Goal: Task Accomplishment & Management: Use online tool/utility

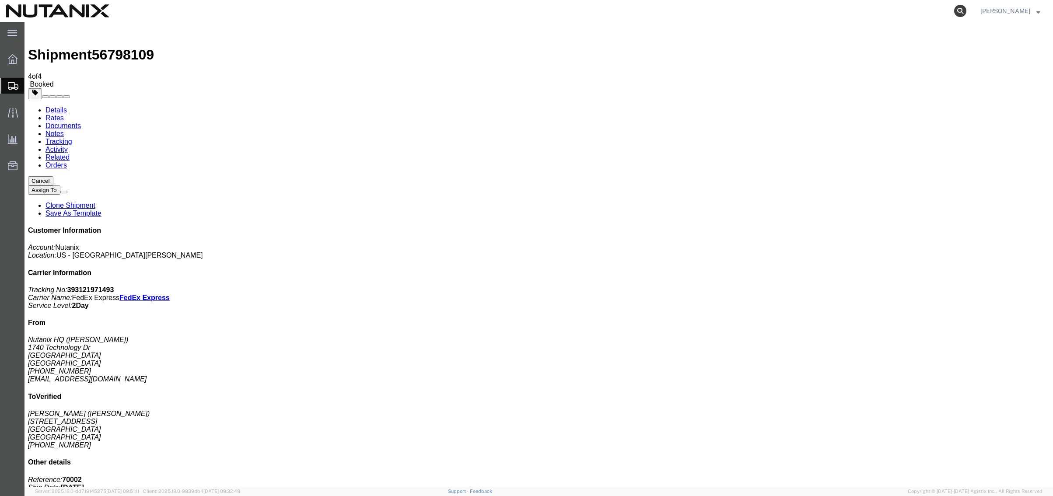
click at [956, 14] on icon at bounding box center [960, 11] width 12 height 12
click at [782, 13] on input "search" at bounding box center [821, 10] width 266 height 21
type input "56689494"
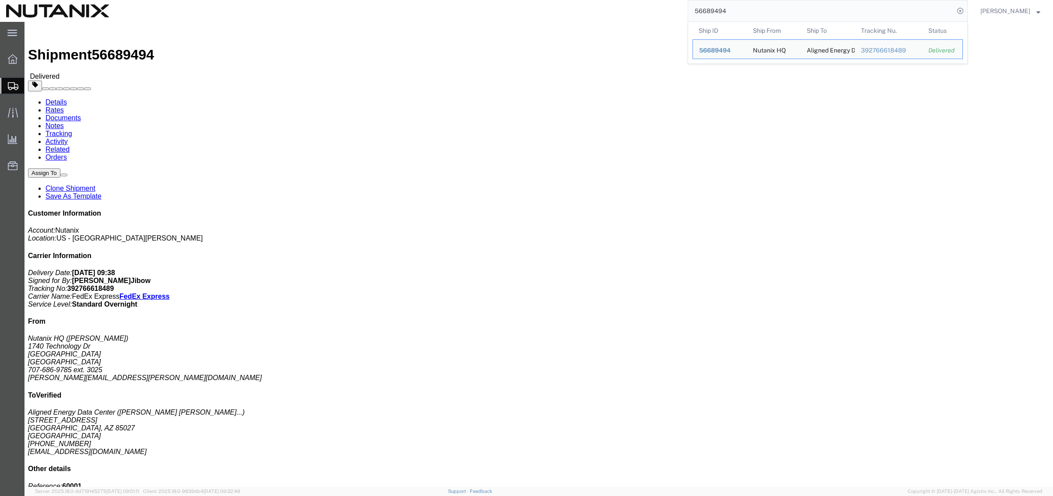
click button "Assign To"
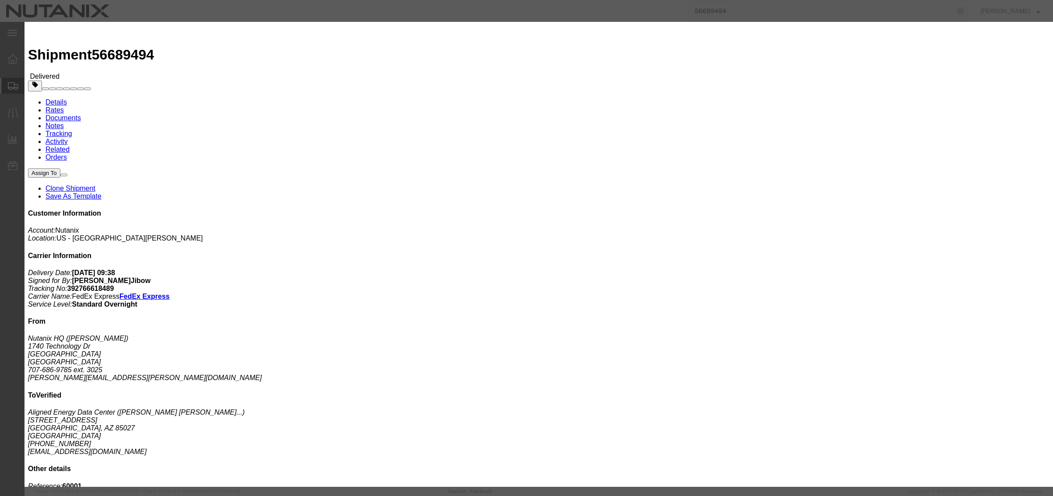
select select
click button "Cancel"
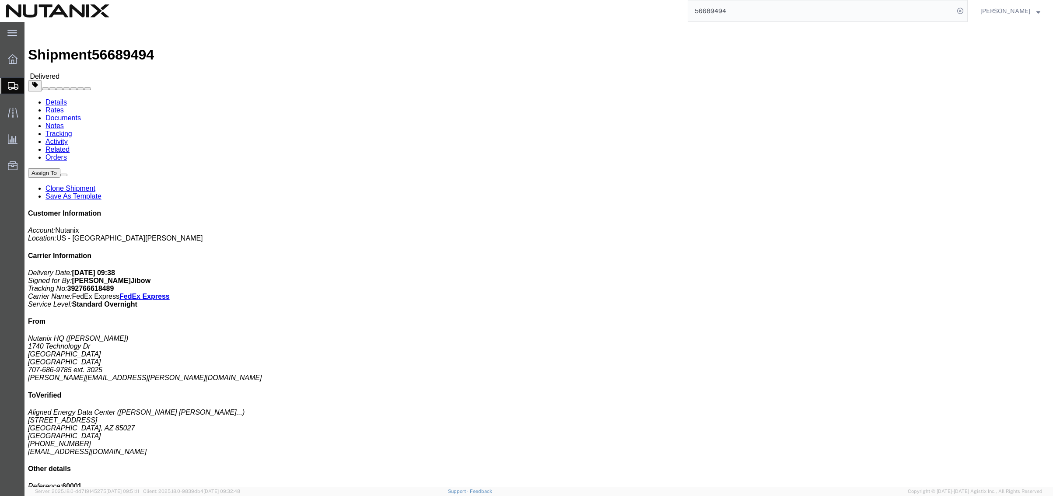
click link "Clone Shipment"
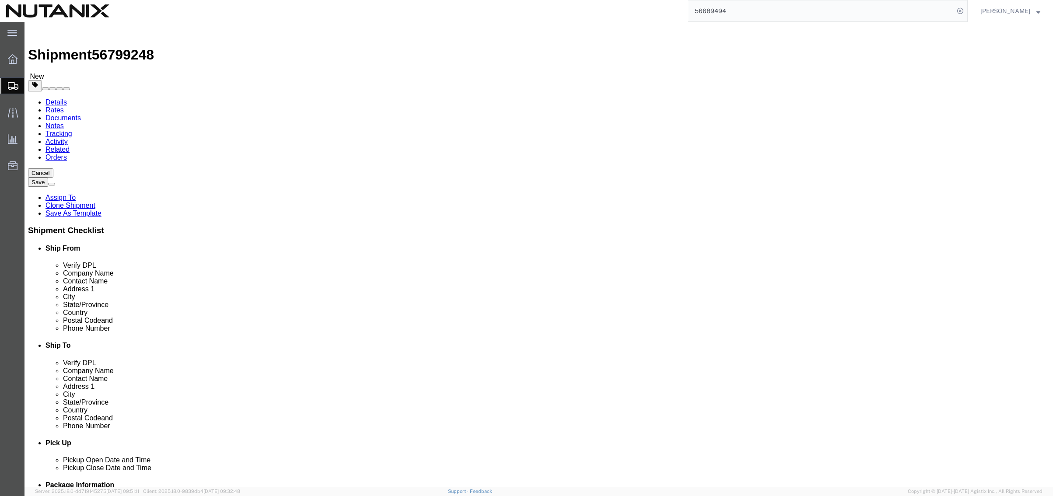
click span
type input "Aligned Energy Data Center"
type input "[PERSON_NAME] NUTANIX-ST-OEM"
type input "[STREET_ADDRESS]"
type input "PHOENIX"
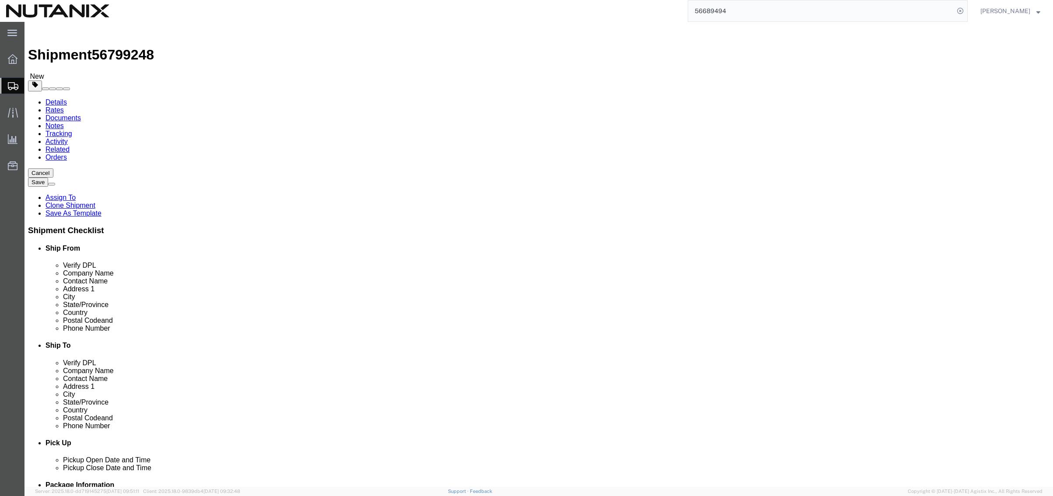
select select "AZ"
type input "85027"
type input "[PHONE_NUMBER]"
type input "[EMAIL_ADDRESS][DOMAIN_NAME]"
type input "Nutanix HQ"
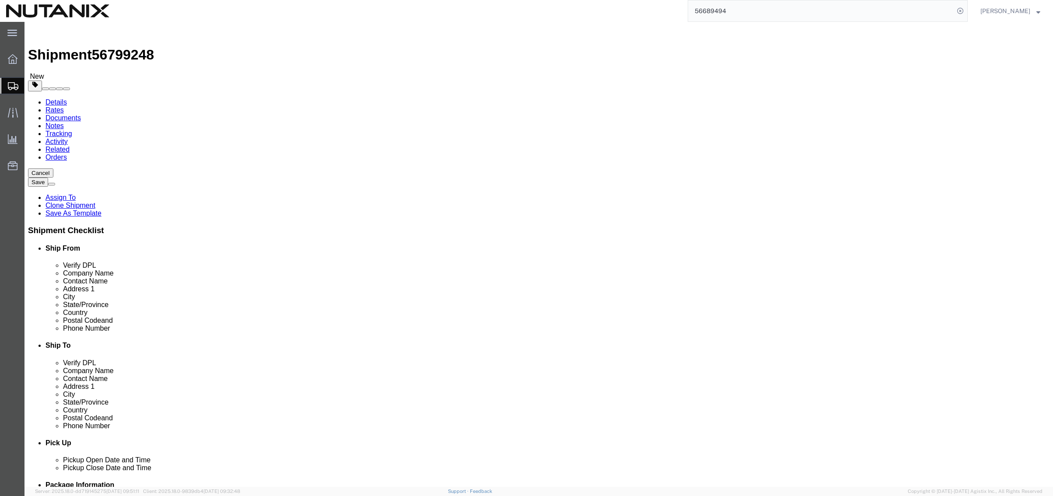
type input "[PERSON_NAME]"
type input "1740 Technology Dr"
type input "[GEOGRAPHIC_DATA][PERSON_NAME]"
select select "CA"
type input "95110"
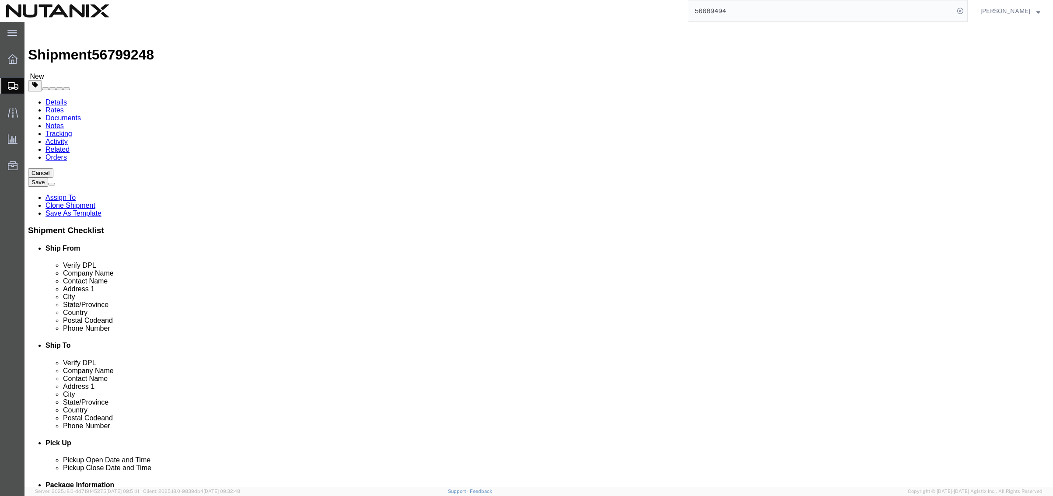
type input "[PHONE_NUMBER]"
type input "3025"
type input "[PERSON_NAME][EMAIL_ADDRESS][PERSON_NAME][DOMAIN_NAME]"
drag, startPoint x: 281, startPoint y: 308, endPoint x: 113, endPoint y: 301, distance: 168.1
click div "Location Select Select My Profile Location [GEOGRAPHIC_DATA] - [GEOGRAPHIC_DATA…"
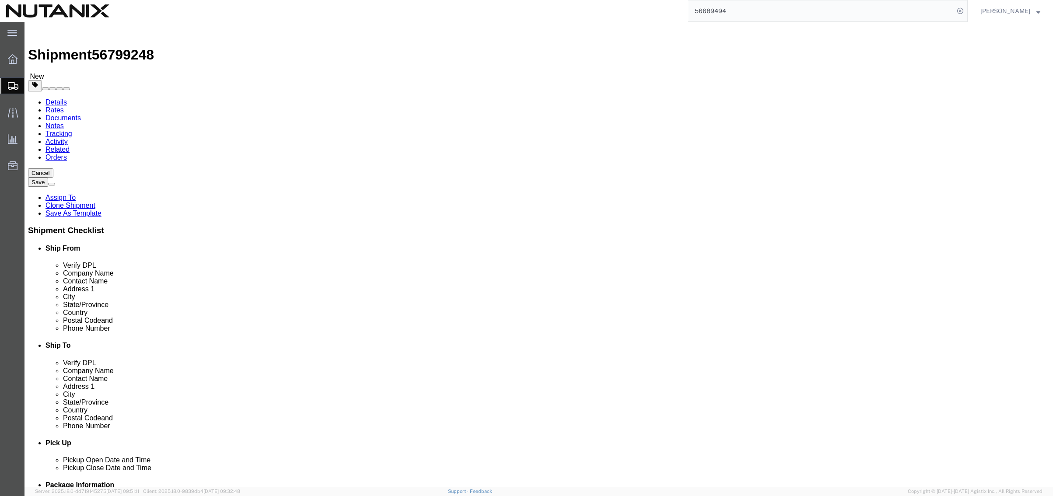
paste input "[PERSON_NAME].[PERSON_NAME]"
type input "[PERSON_NAME][EMAIL_ADDRESS][PERSON_NAME][DOMAIN_NAME]"
drag, startPoint x: 222, startPoint y: 298, endPoint x: 73, endPoint y: 283, distance: 149.4
click div "Location Select Select My Profile Location [GEOGRAPHIC_DATA] - [GEOGRAPHIC_DATA…"
type input "4082307054"
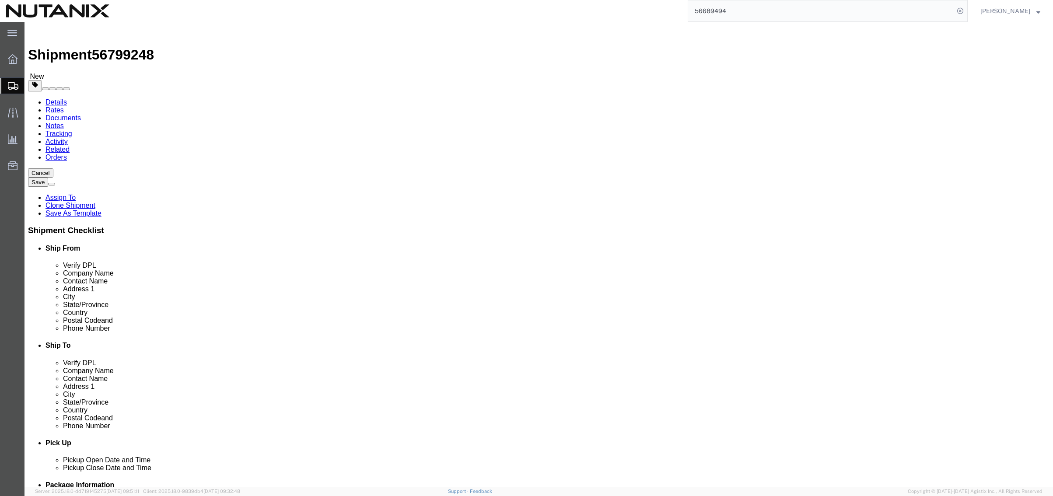
click input "[PERSON_NAME]"
type input "[PERSON_NAME] NUTANIX-ST-OEM"
drag, startPoint x: 641, startPoint y: 165, endPoint x: 397, endPoint y: 149, distance: 245.4
click div "Ship From Location Location Select Select My Profile Location [GEOGRAPHIC_DATA]…"
paste input "Recurrent Technologies, Inc."
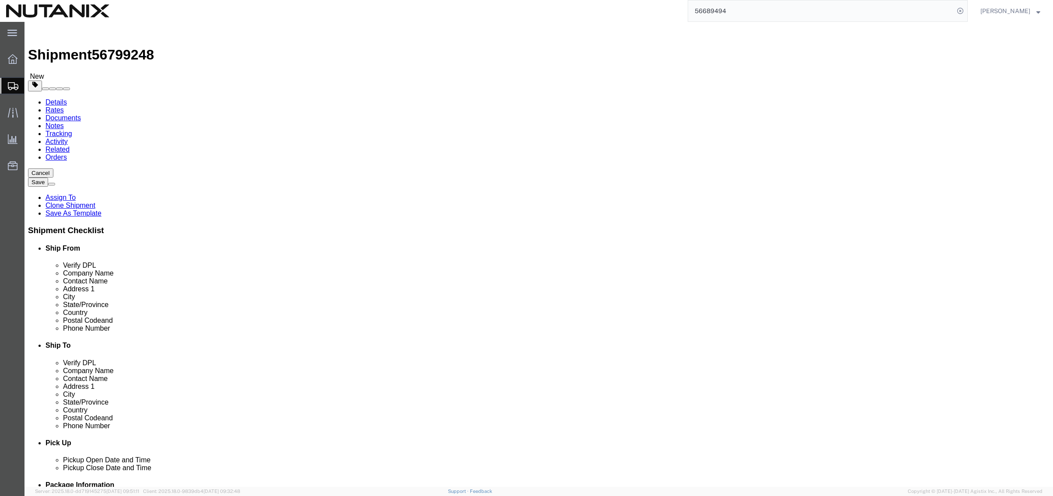
type input "Recurrent Technologies, Inc."
click input "[PERSON_NAME] NUTANIX-ST-OEM"
paste input "Attn: [PERSON_NAME]-RMA91025"
drag, startPoint x: 683, startPoint y: 180, endPoint x: 311, endPoint y: 154, distance: 372.6
click div "Ship From Location Location Select Select My Profile Location [GEOGRAPHIC_DATA]…"
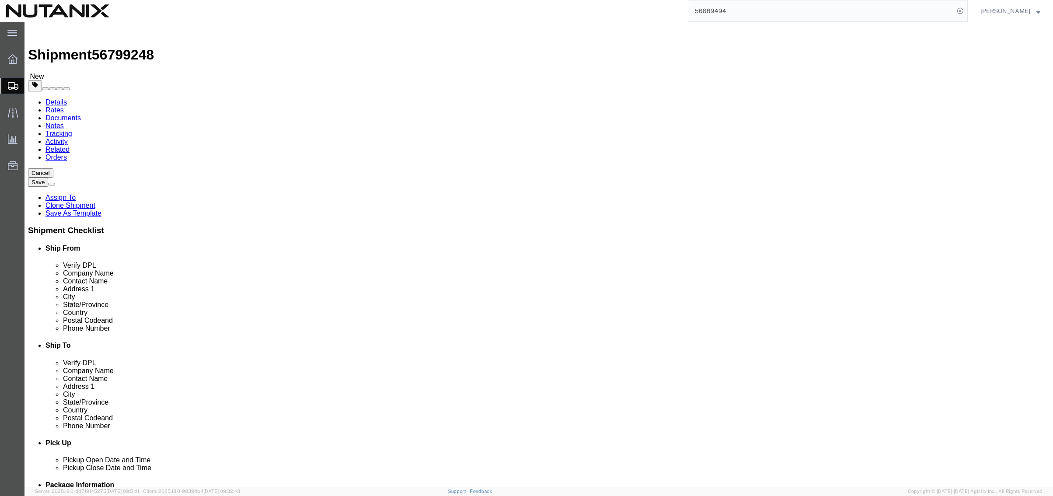
click input "Attn: [PERSON_NAME]-RMA91025"
type input "Attn:[PERSON_NAME]-RMA91025"
click input "1740 Technology Dr"
drag, startPoint x: 645, startPoint y: 197, endPoint x: 360, endPoint y: 183, distance: 285.4
click div "Ship From Location Location Select Select My Profile Location [GEOGRAPHIC_DATA]…"
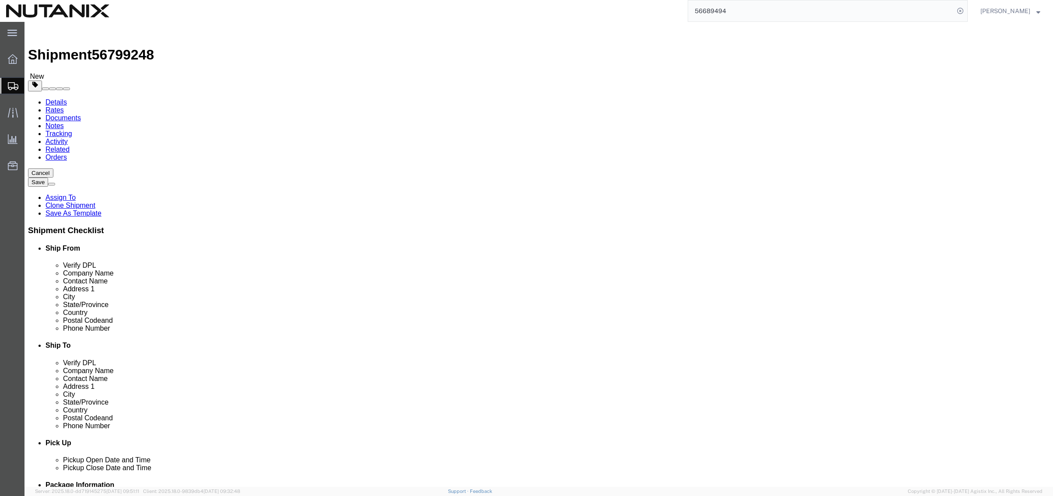
paste input "27 [PERSON_NAME] Dr."
type input "27 [PERSON_NAME] Dr"
paste input "34"
drag, startPoint x: 610, startPoint y: 278, endPoint x: 444, endPoint y: 276, distance: 166.2
click div "Postal Code 95134"
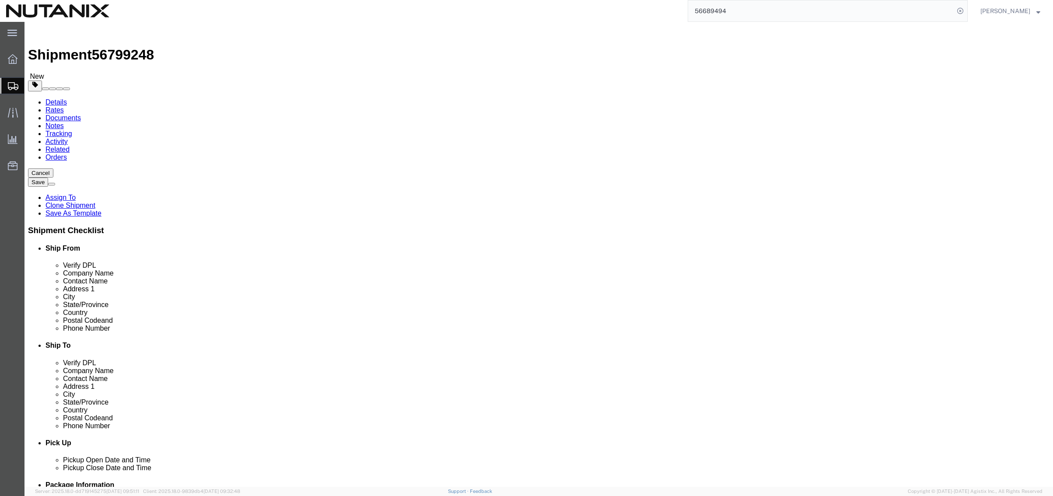
type input "95134"
drag, startPoint x: 210, startPoint y: 300, endPoint x: 89, endPoint y: 300, distance: 121.1
click div "Phone Number 4082307054"
drag, startPoint x: 650, startPoint y: 301, endPoint x: 457, endPoint y: 293, distance: 193.5
click div "Ship To Location Location Select Select My Profile Location [GEOGRAPHIC_DATA] -…"
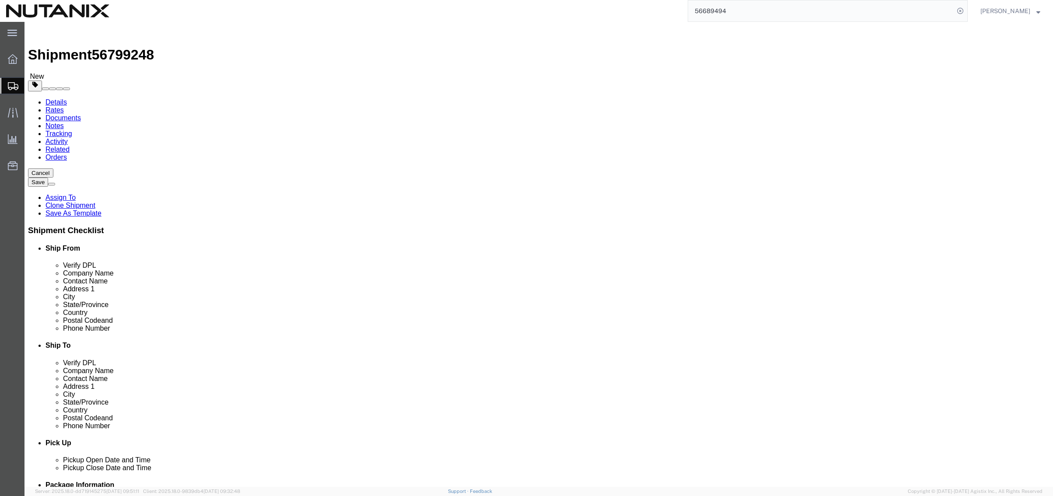
paste input "4082307054"
type input "4082307054"
drag, startPoint x: 704, startPoint y: 314, endPoint x: 494, endPoint y: 310, distance: 209.9
click div "Email [PERSON_NAME][EMAIL_ADDRESS][PERSON_NAME][DOMAIN_NAME]"
checkbox input "false"
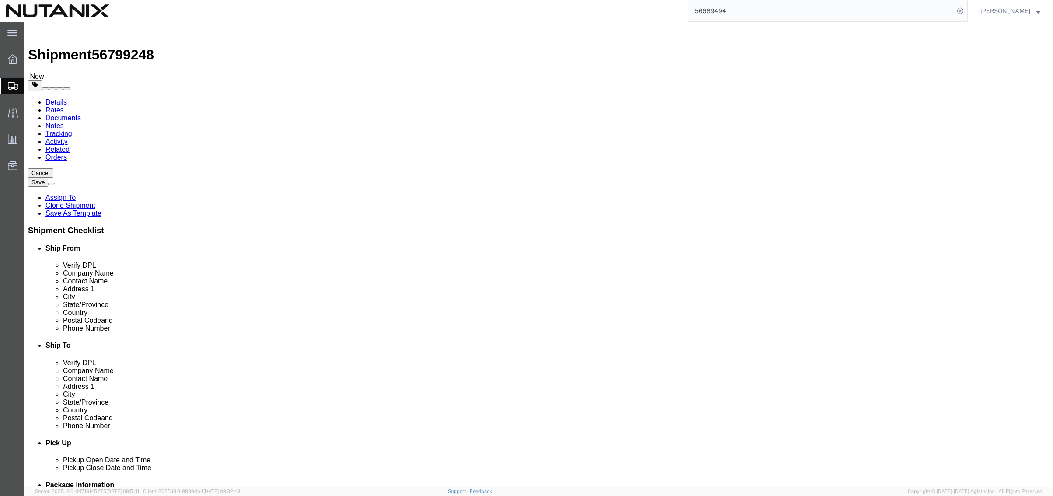
click div "Ship To Location Location Select Select My Profile Location [GEOGRAPHIC_DATA] -…"
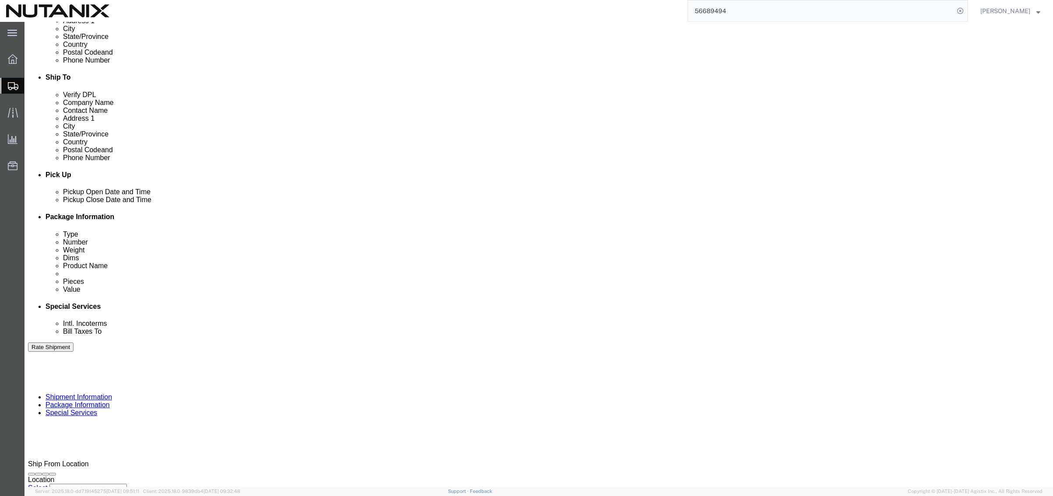
scroll to position [286, 0]
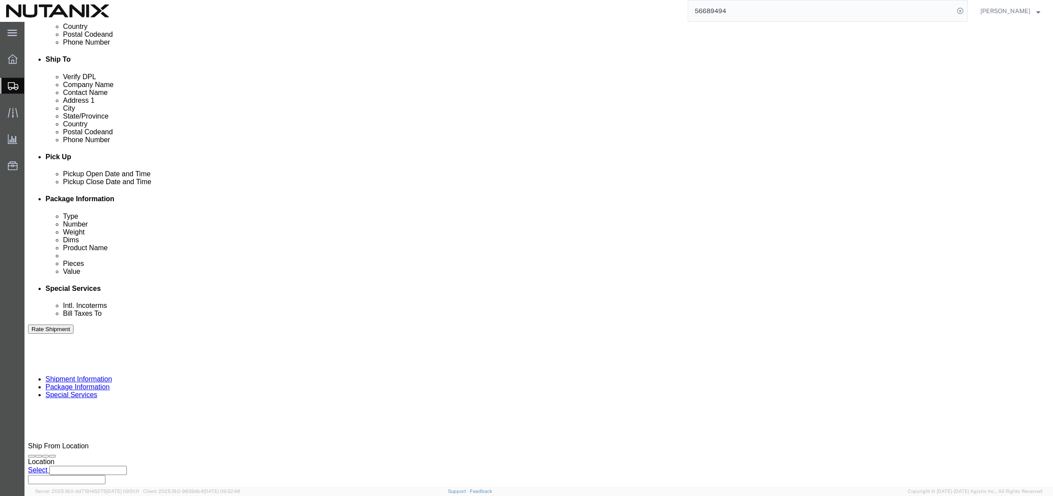
click button "Continue"
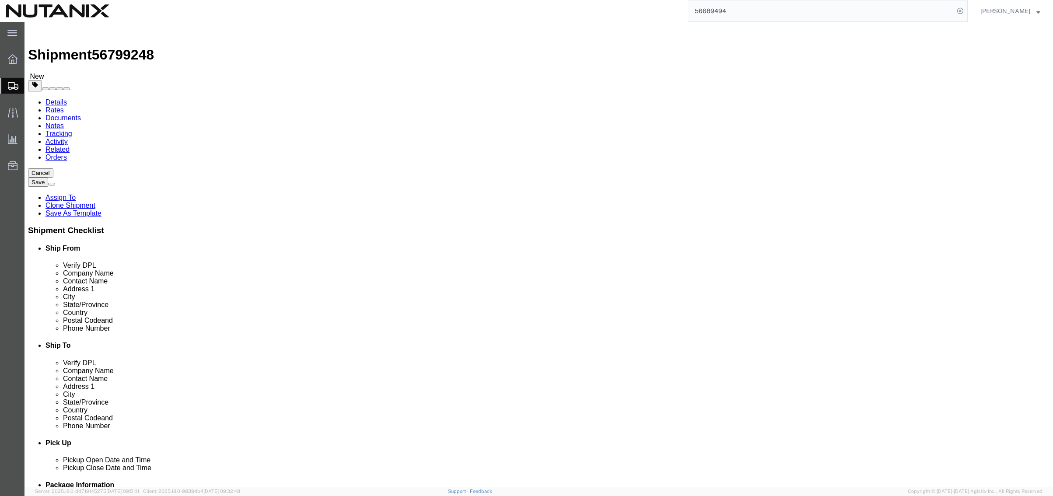
drag, startPoint x: 187, startPoint y: 187, endPoint x: 99, endPoint y: 174, distance: 88.4
click div "Package Type Select Envelope Large Box Medium Box PAK Rack Small Box Tube Your …"
type input "16"
type input "12"
type input "4"
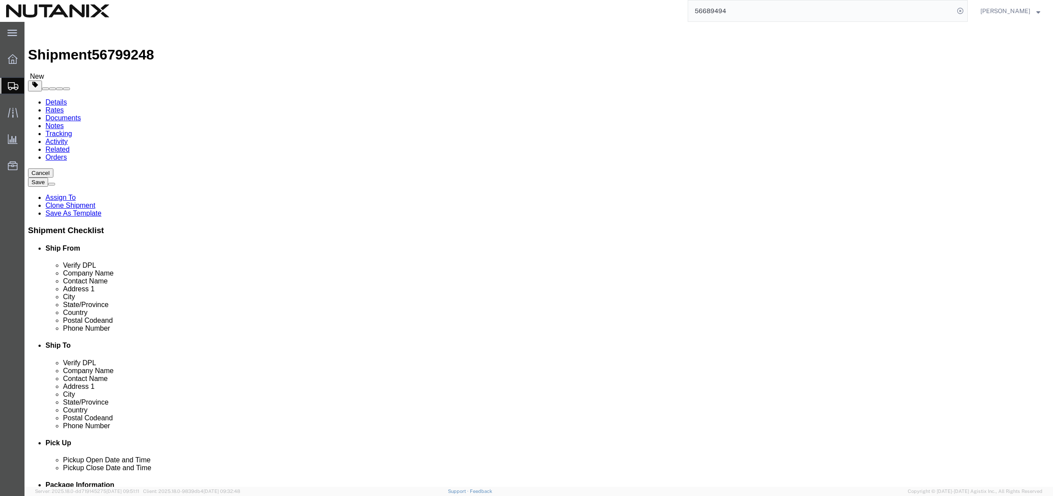
type input "8"
click dd "2.00 Each"
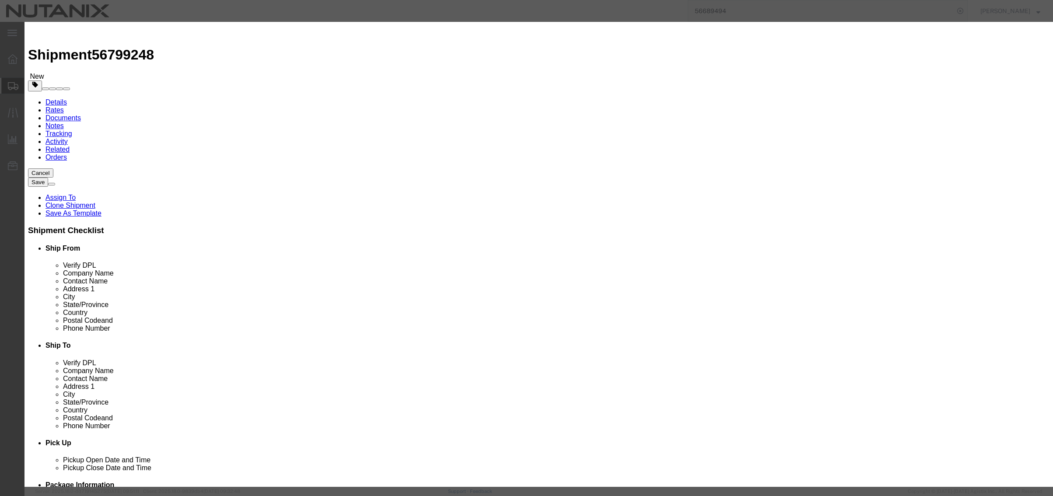
click button "Close"
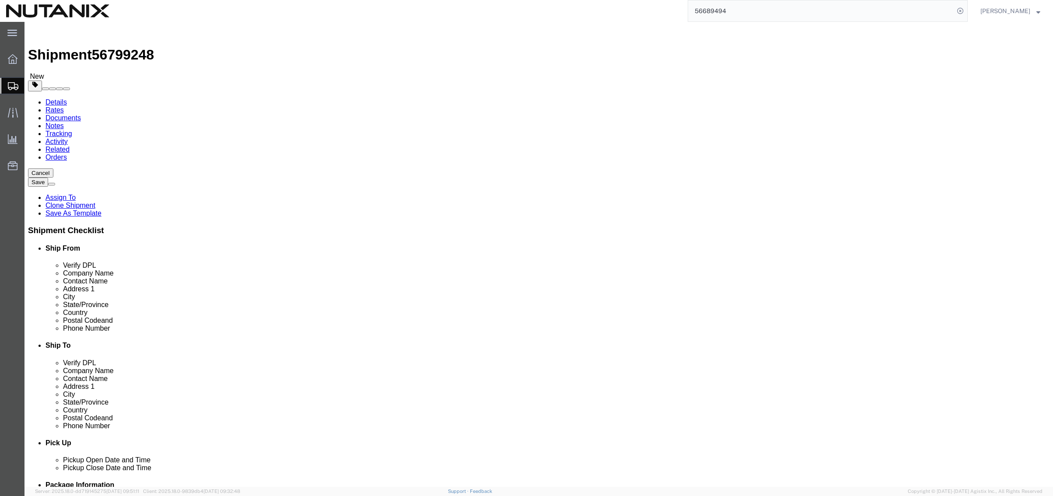
click icon
click link "Delete this content"
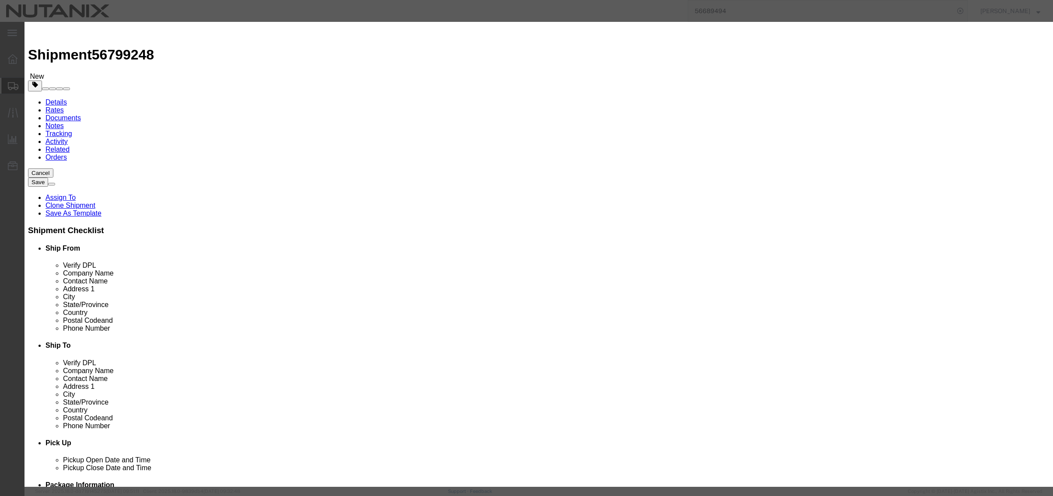
click button "Yes"
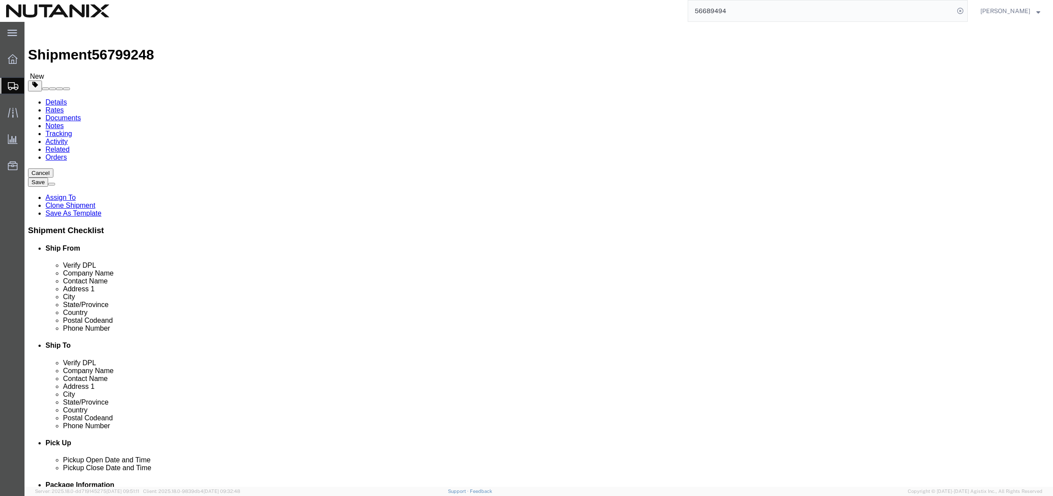
click div "Pieces: 1.00 Each Total value: 1.00 USD"
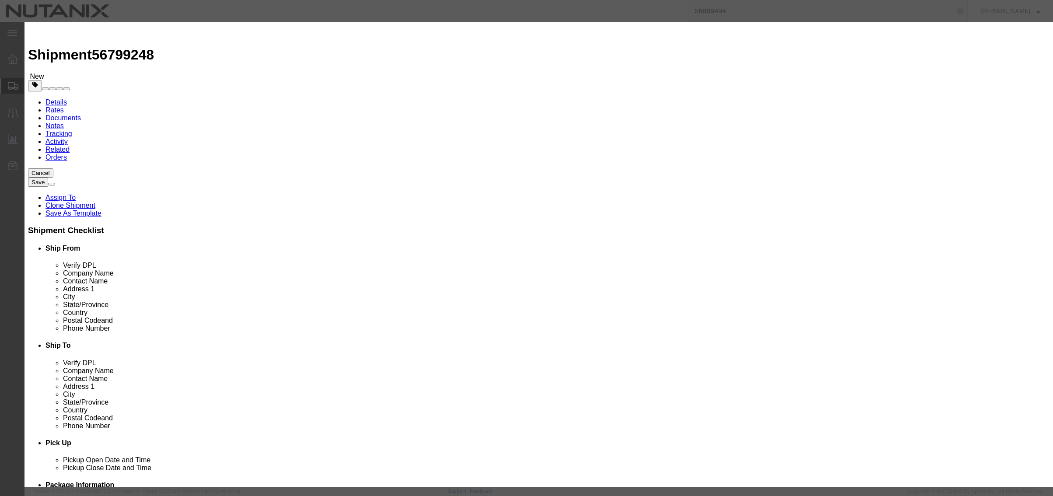
drag, startPoint x: 433, startPoint y: 63, endPoint x: 237, endPoint y: 67, distance: 196.4
click div "Edit content Commodity library Product Name B3140H E series Pieces 1.00 Select …"
type input "Parts"
type input "5000"
select select "USD"
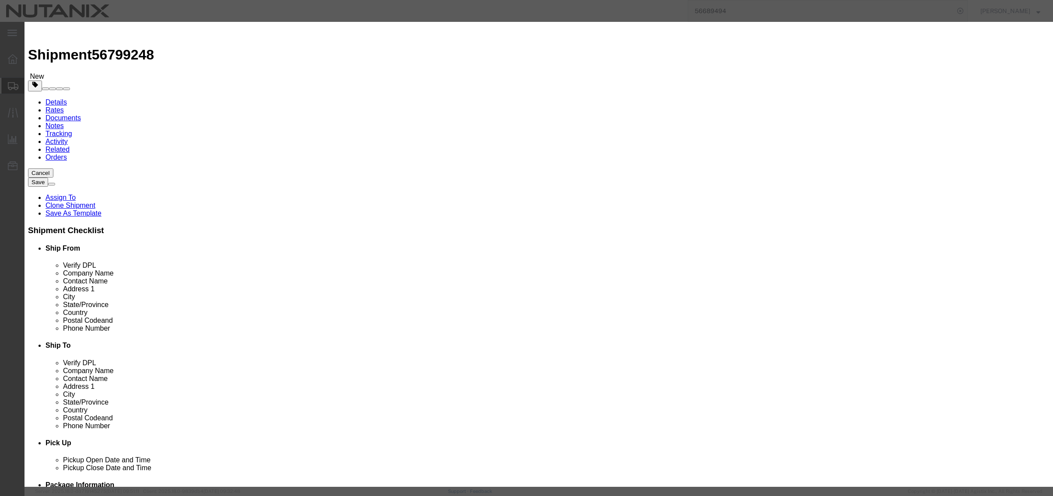
click button "Save & Close"
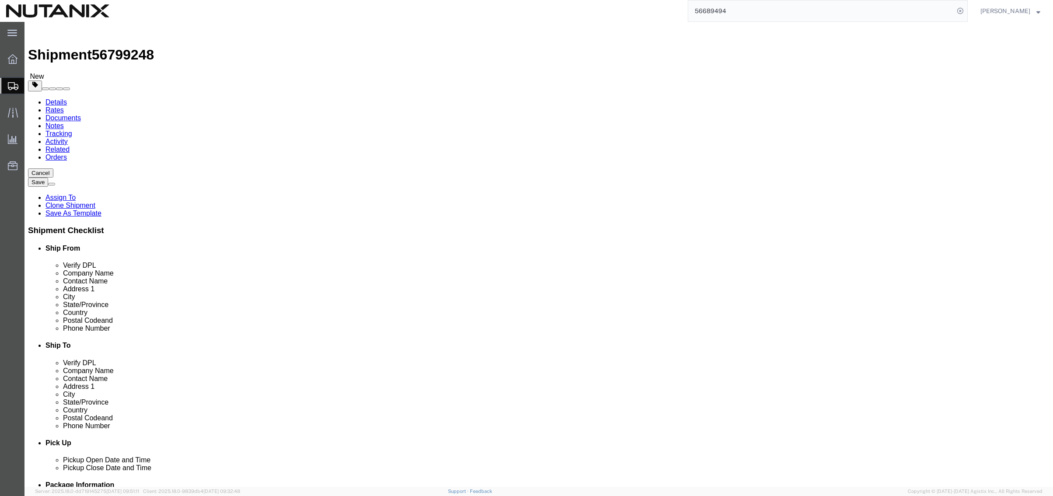
click button "Continue"
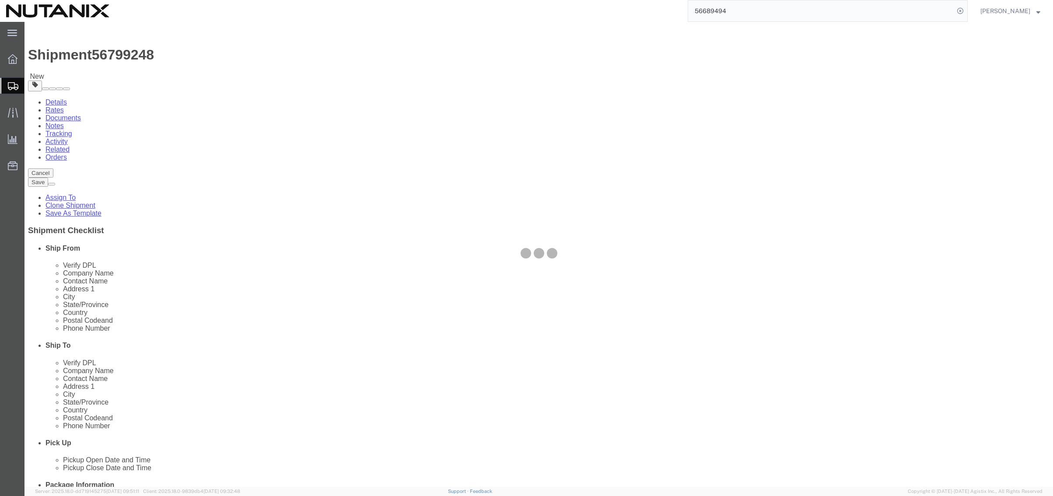
select select
select select "COSTCENTER"
select select "48694"
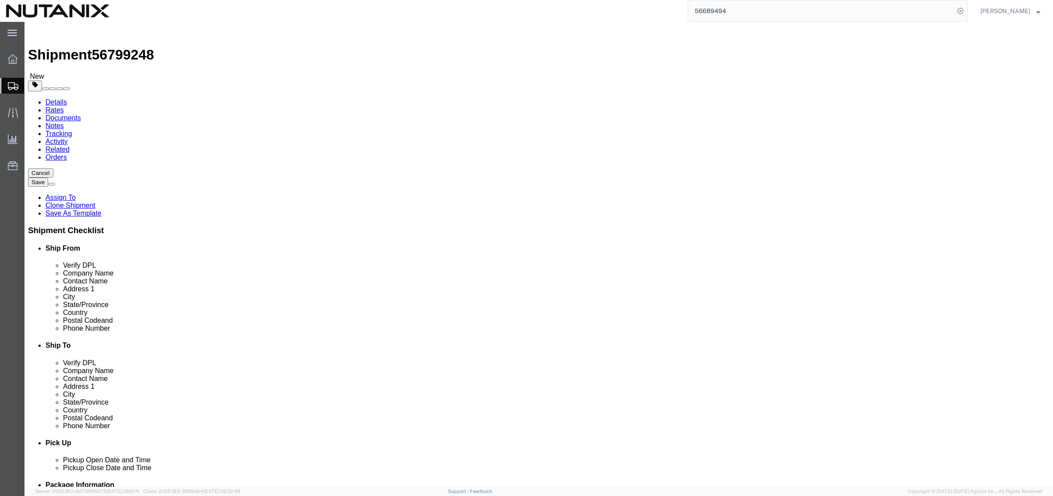
click select "Select Adult Signature Required Direct Signature Required No Signature Required…"
select select
click select "Select Adult Signature Required Direct Signature Required No Signature Required…"
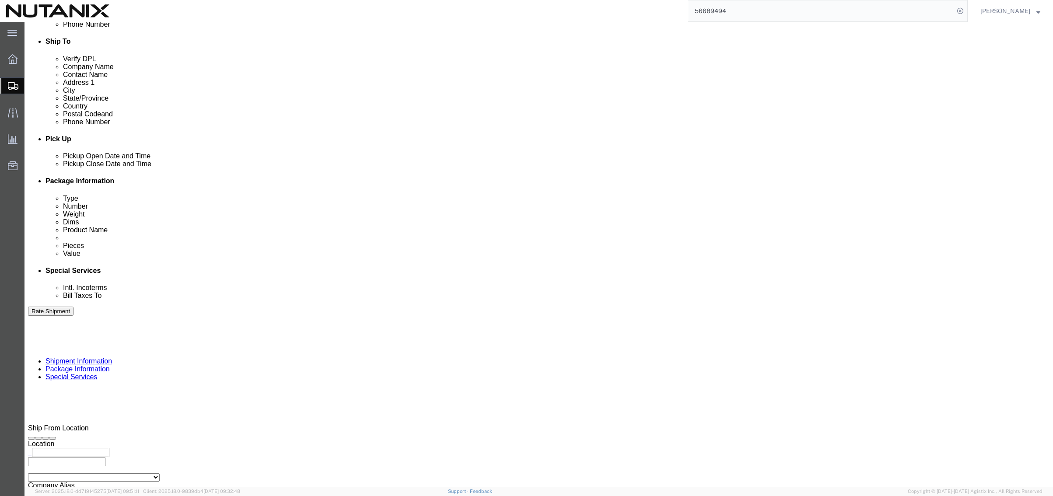
scroll to position [306, 0]
click input "Yes"
radio input "true"
click input "text"
type input "5000"
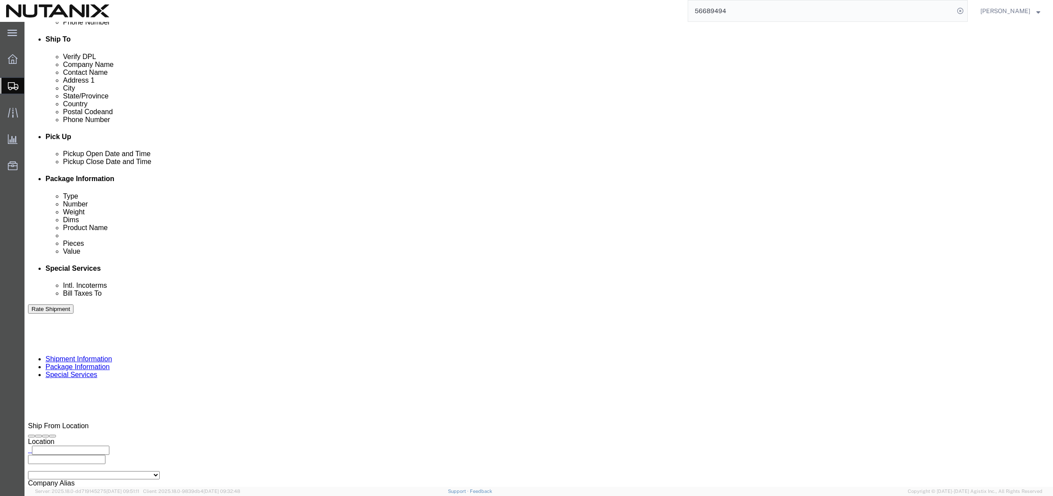
click div "Manage special services Handling Options Hold at Location Return Info Service O…"
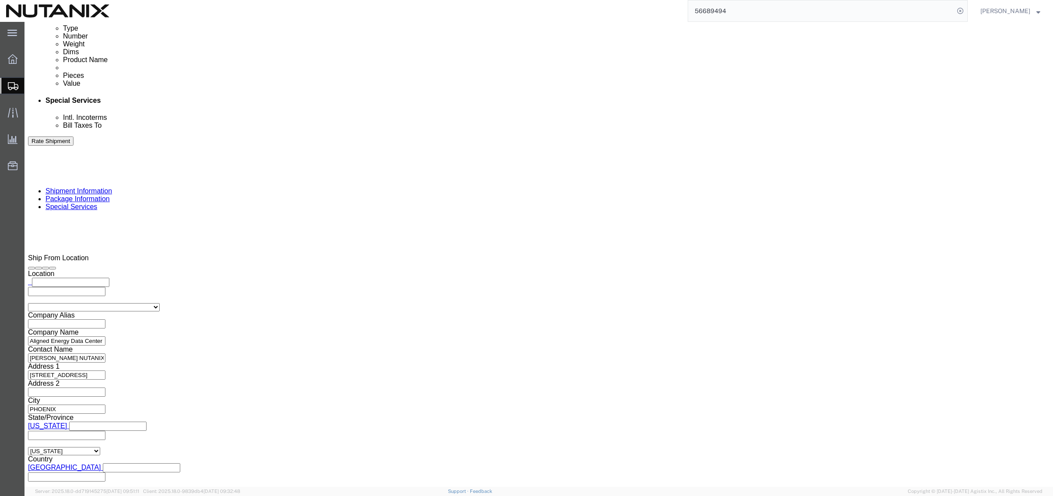
scroll to position [481, 0]
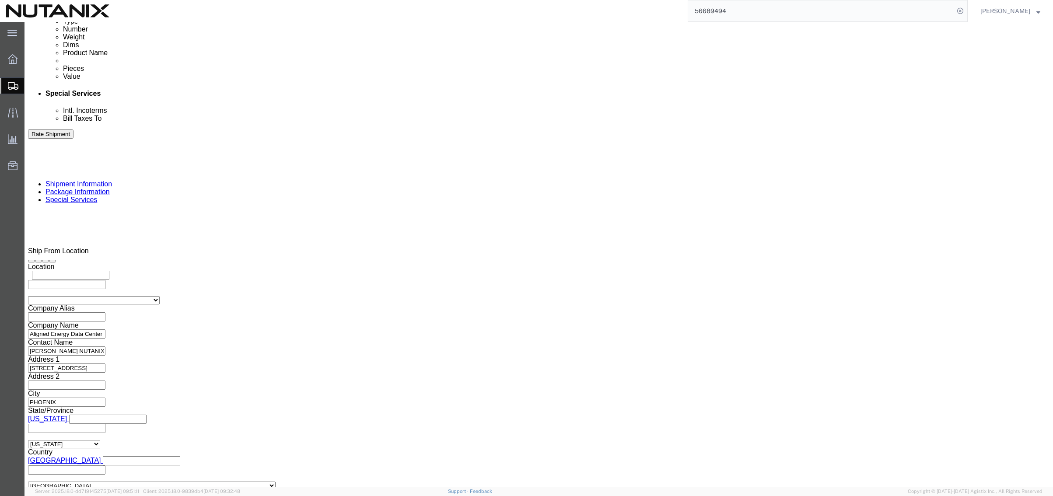
click input "text"
type input "[PERSON_NAME][EMAIL_ADDRESS][PERSON_NAME][DOMAIN_NAME]"
type input "[PERSON_NAME]"
type input "[PERSON_NAME][EMAIL_ADDRESS][PERSON_NAME][DOMAIN_NAME]"
click div "Message"
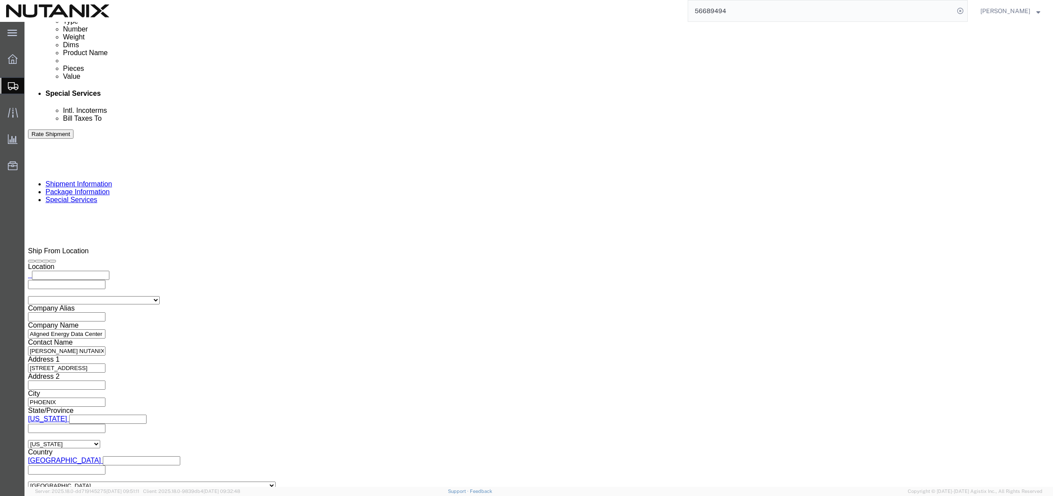
click button "Rate Shipment"
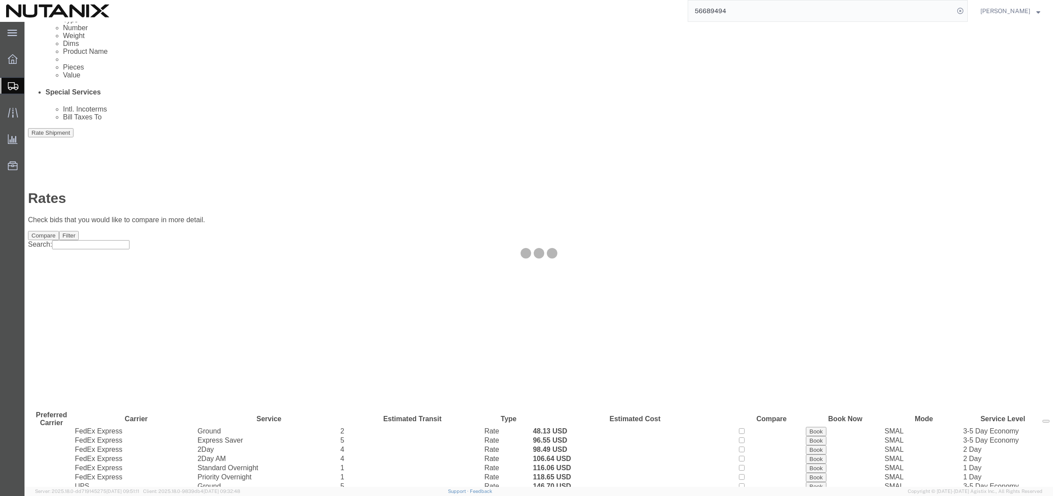
scroll to position [0, 0]
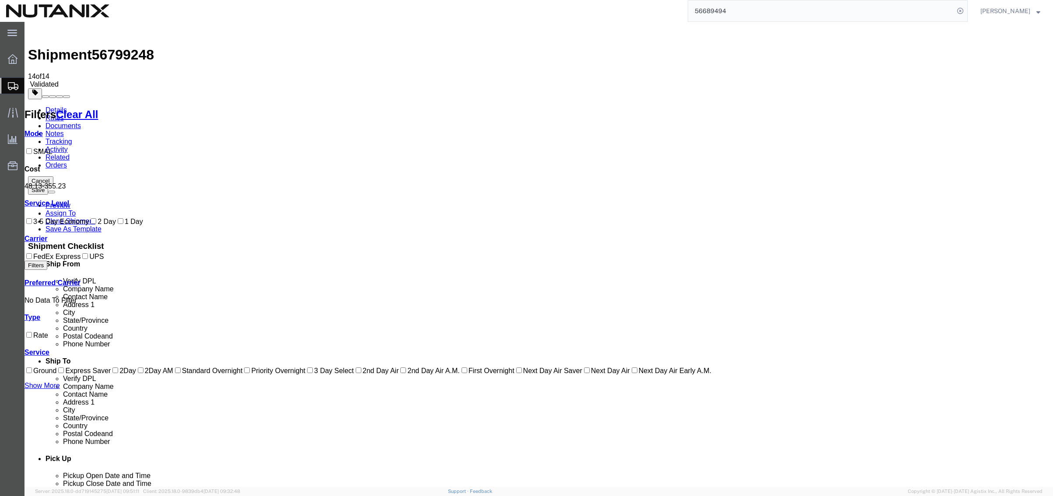
click at [63, 106] on link "Details" at bounding box center [55, 109] width 21 height 7
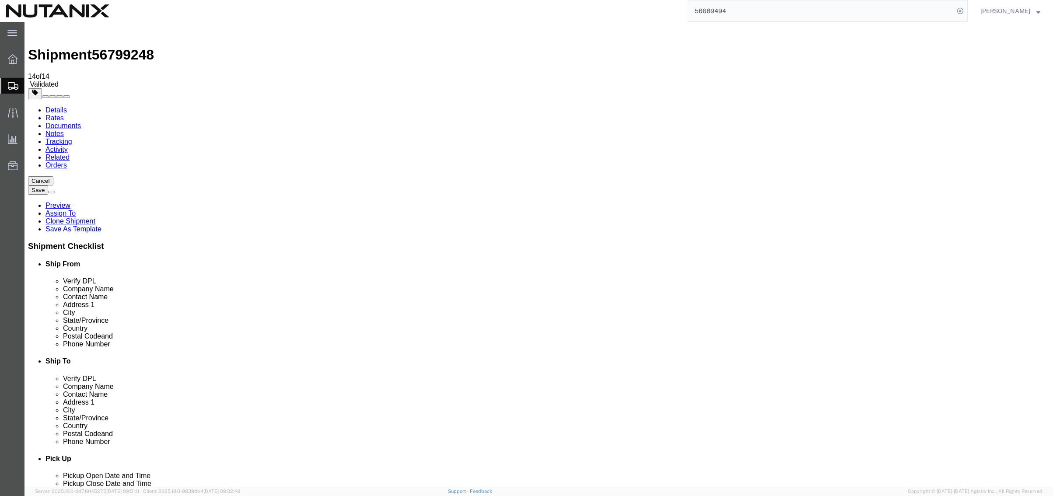
click link "Rates"
click at [55, 106] on link "Details" at bounding box center [55, 109] width 21 height 7
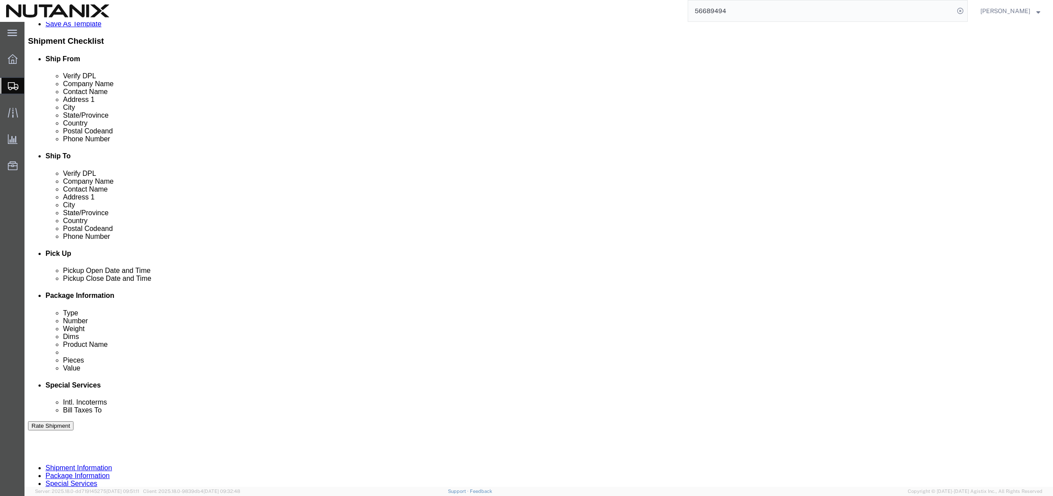
scroll to position [219, 0]
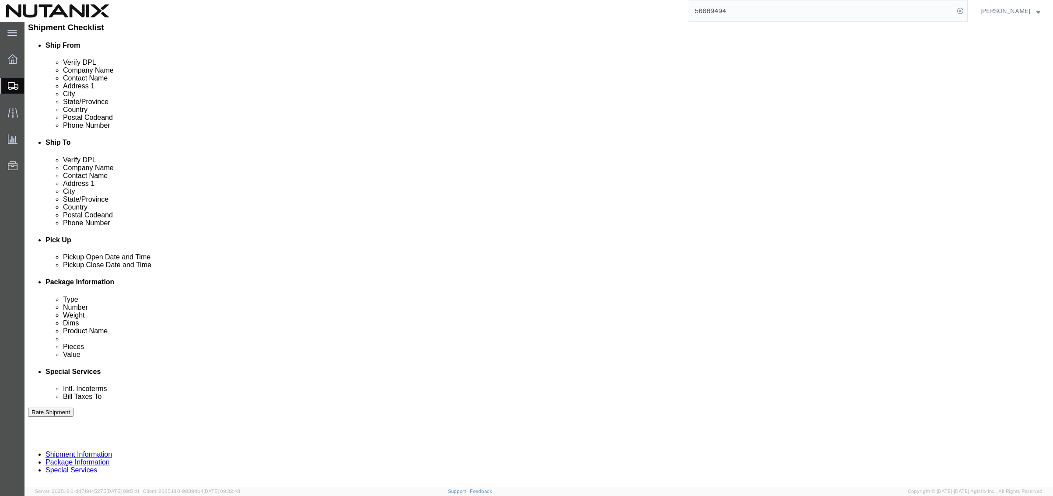
click div "[DATE] 4:00 PM"
type input "5:00 PM"
click button "Apply"
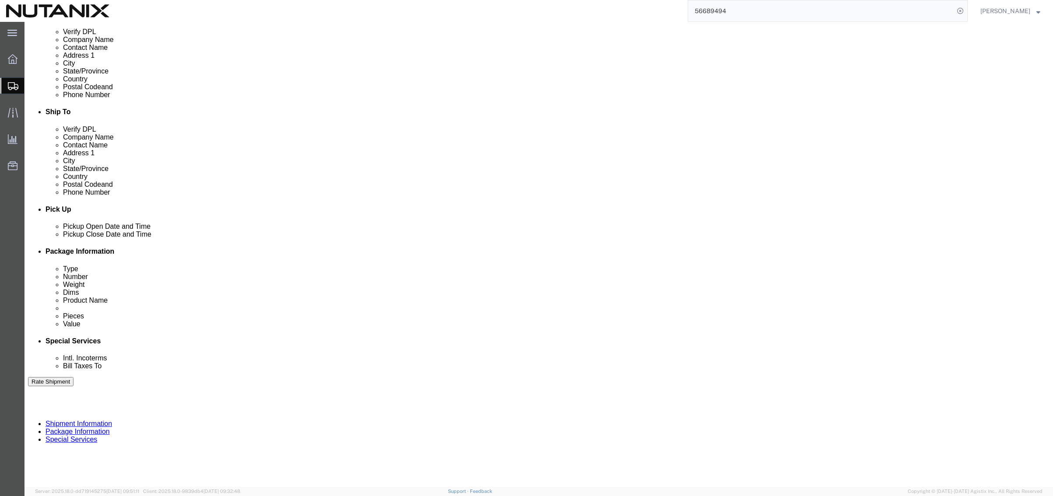
scroll to position [286, 0]
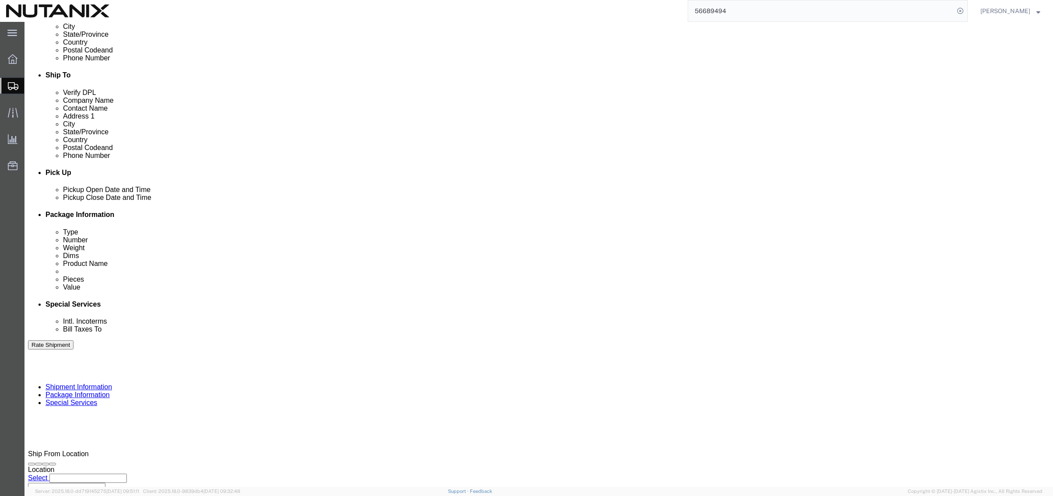
click button "Continue"
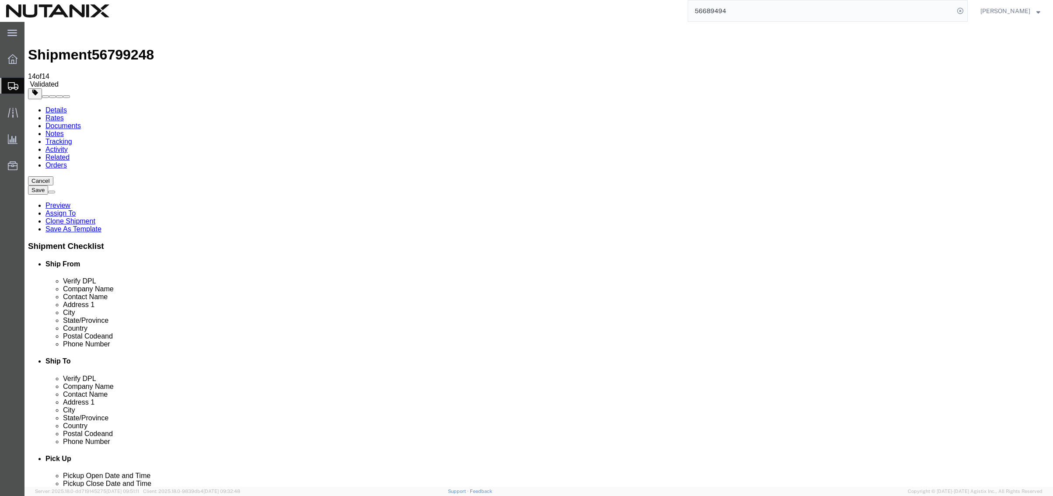
click button "Continue"
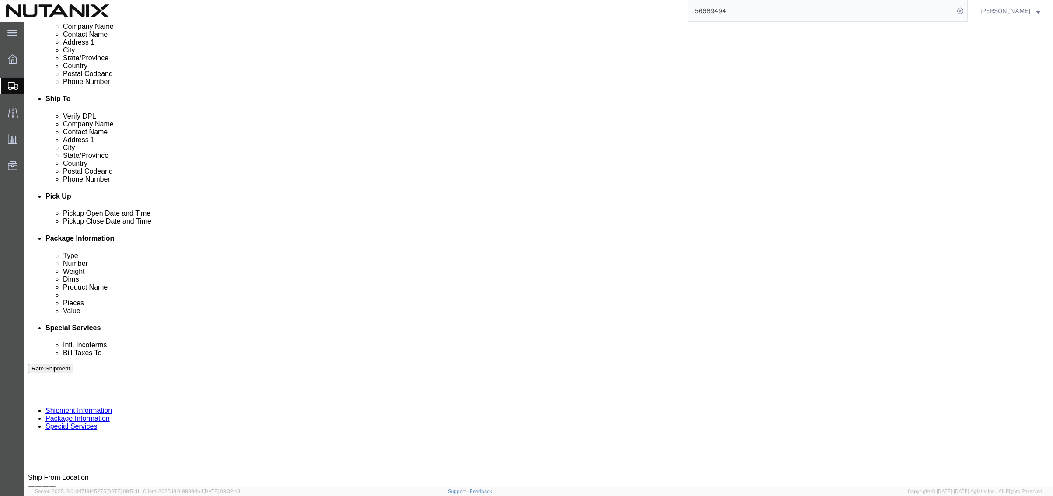
scroll to position [256, 0]
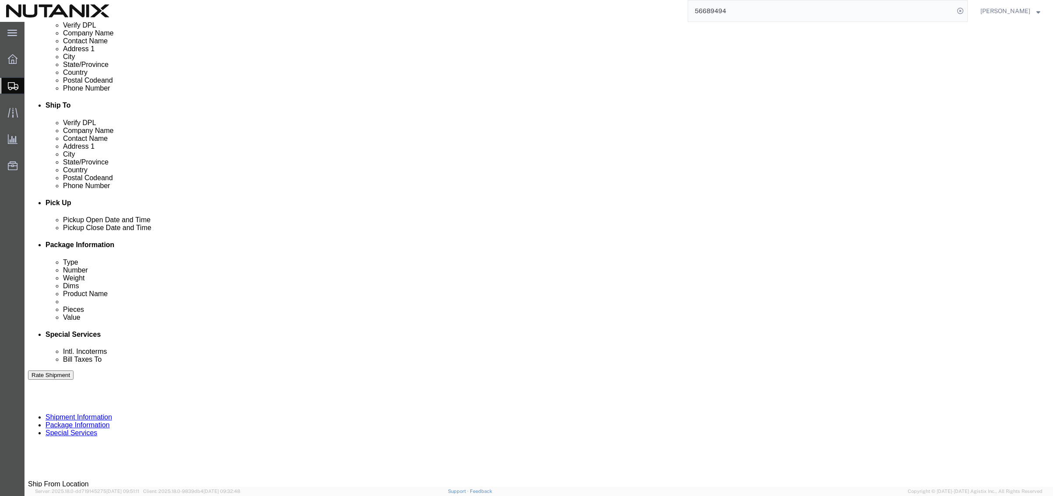
drag, startPoint x: 886, startPoint y: 447, endPoint x: 832, endPoint y: 460, distance: 55.4
click button "Rate Shipment"
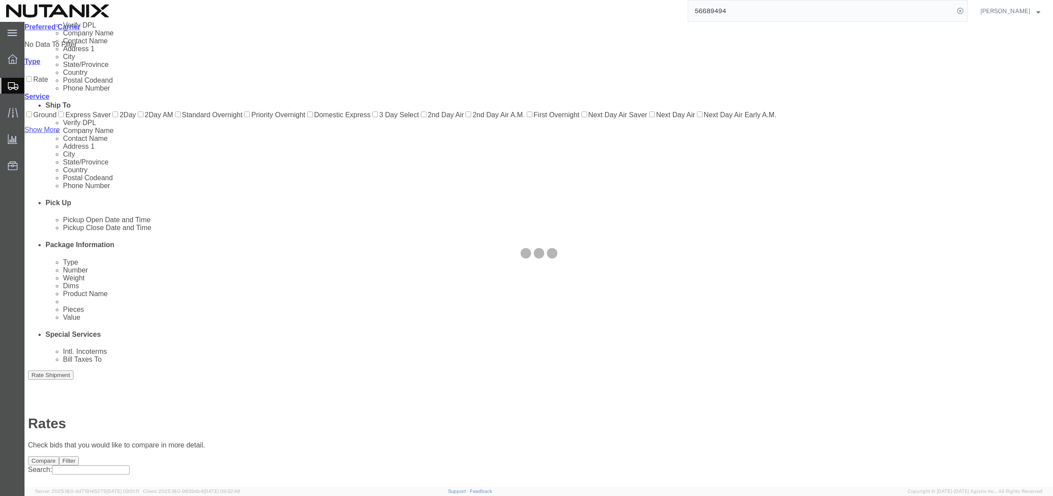
scroll to position [0, 0]
